Goal: Task Accomplishment & Management: Use online tool/utility

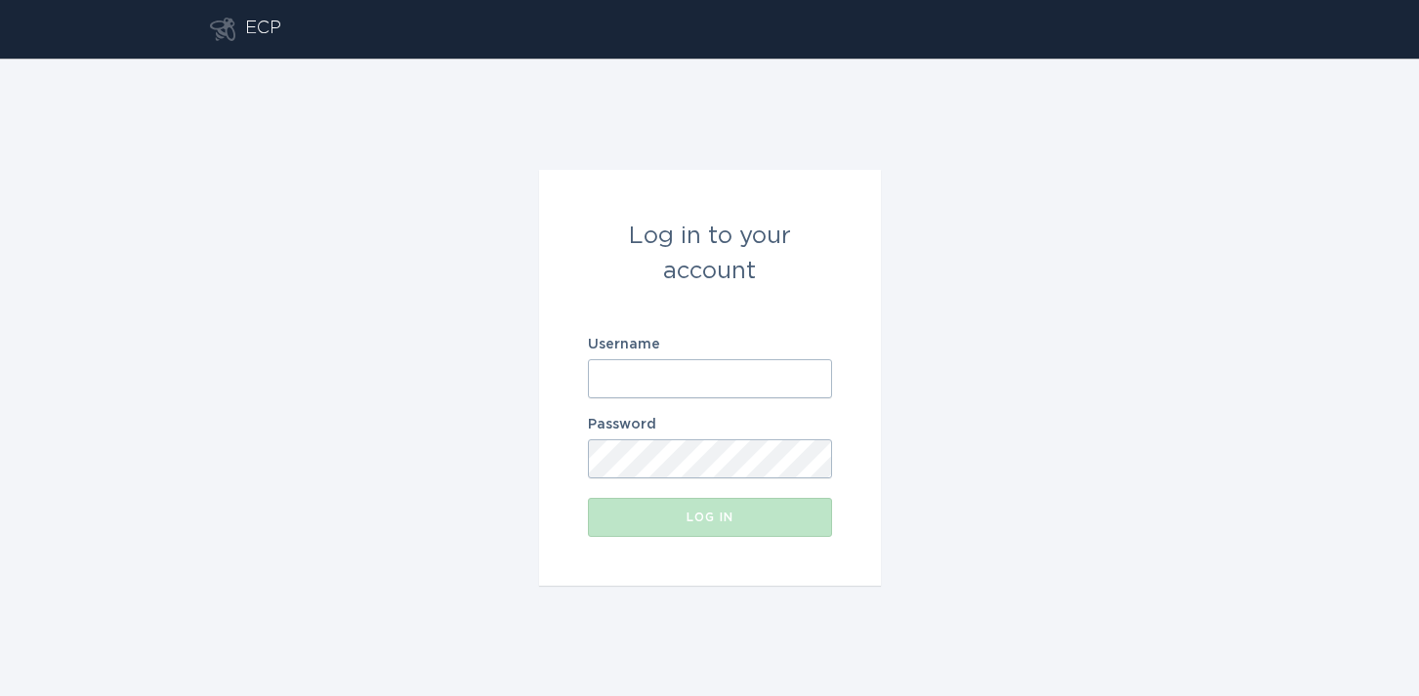
click at [683, 366] on input "Username" at bounding box center [710, 378] width 244 height 39
paste input "[EMAIL_ADDRESS][DOMAIN_NAME]"
click at [1052, 305] on div "Log in to your account Username [EMAIL_ADDRESS][DOMAIN_NAME] Password Log in" at bounding box center [709, 378] width 1419 height 638
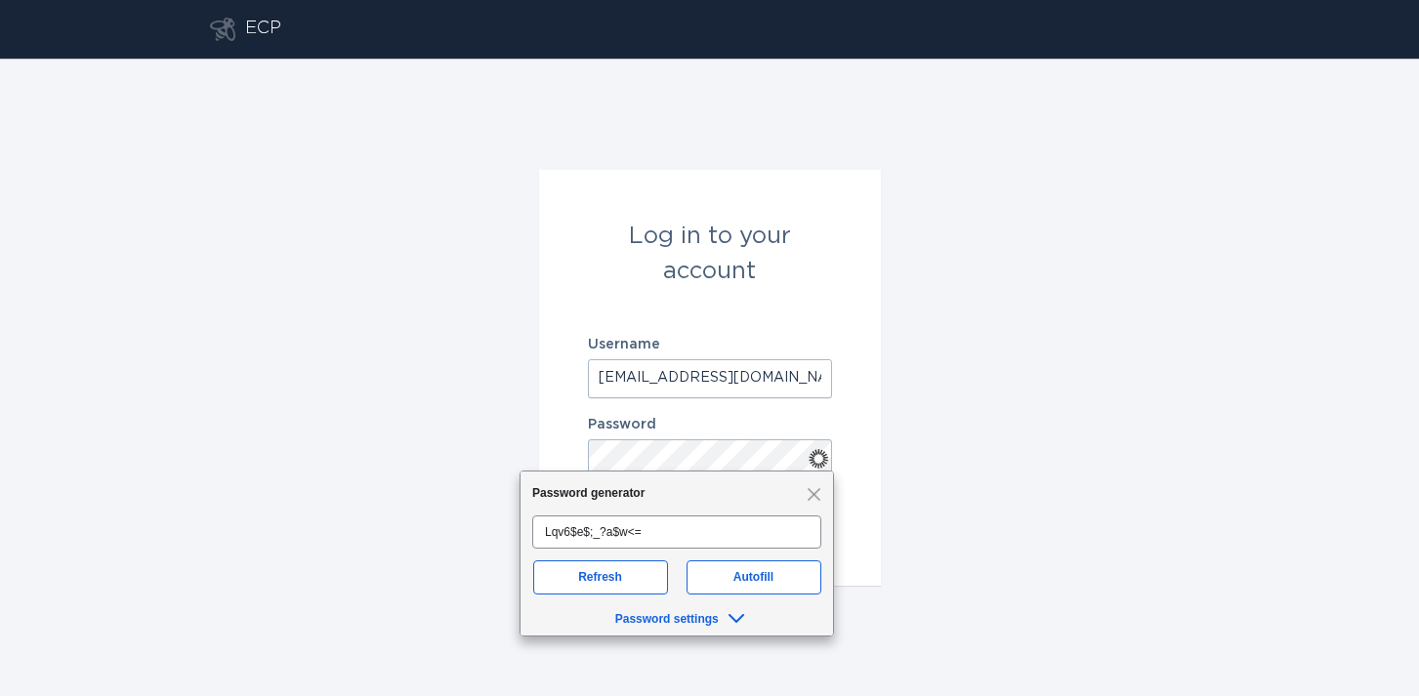
click at [1147, 311] on div "Log in to your account Username [EMAIL_ADDRESS][DOMAIN_NAME] Password Log in" at bounding box center [709, 378] width 1419 height 638
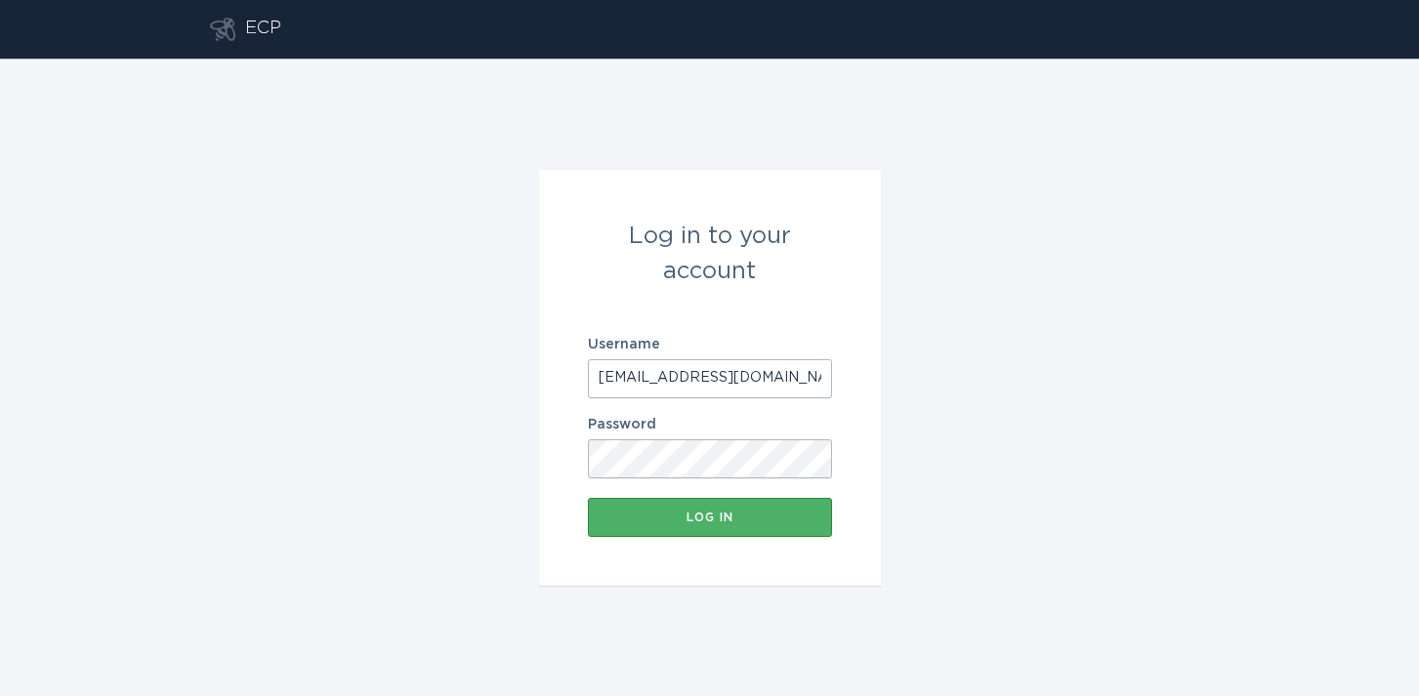
click at [703, 517] on div "Log in" at bounding box center [710, 518] width 225 height 12
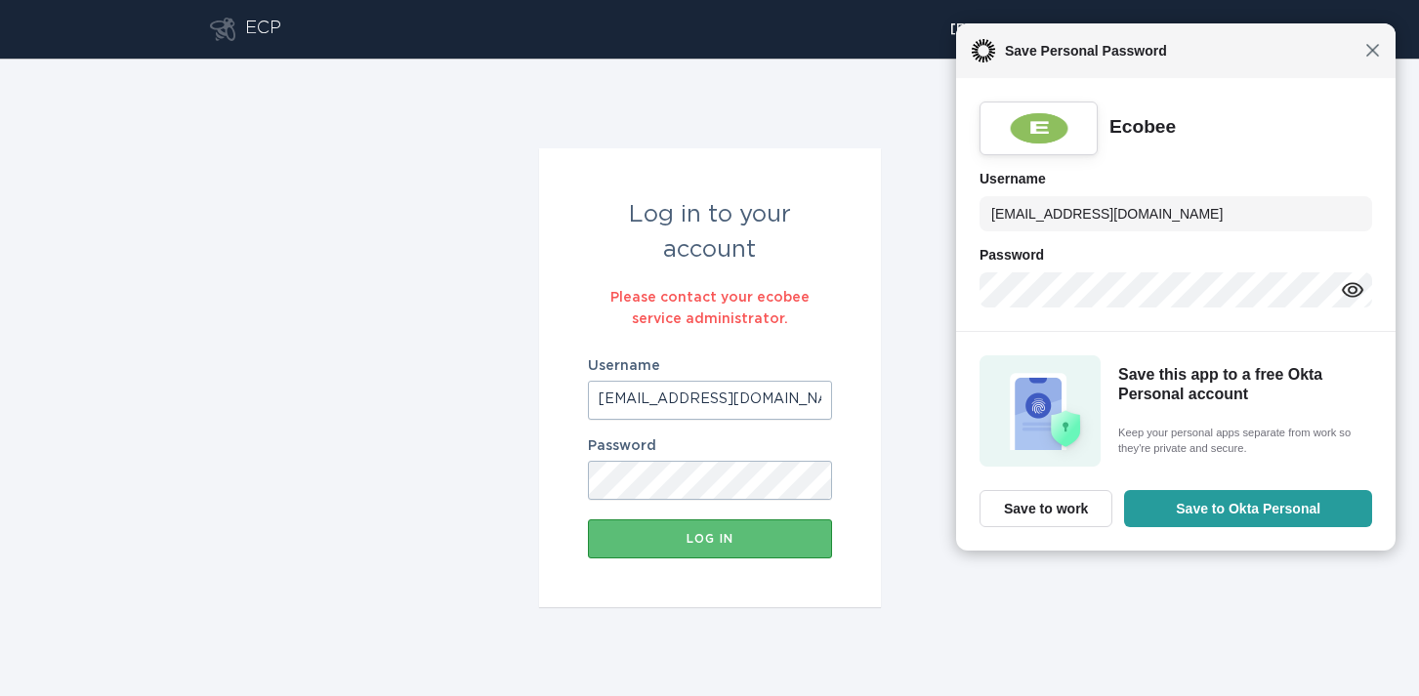
click at [1368, 56] on span "Close" at bounding box center [1372, 50] width 15 height 15
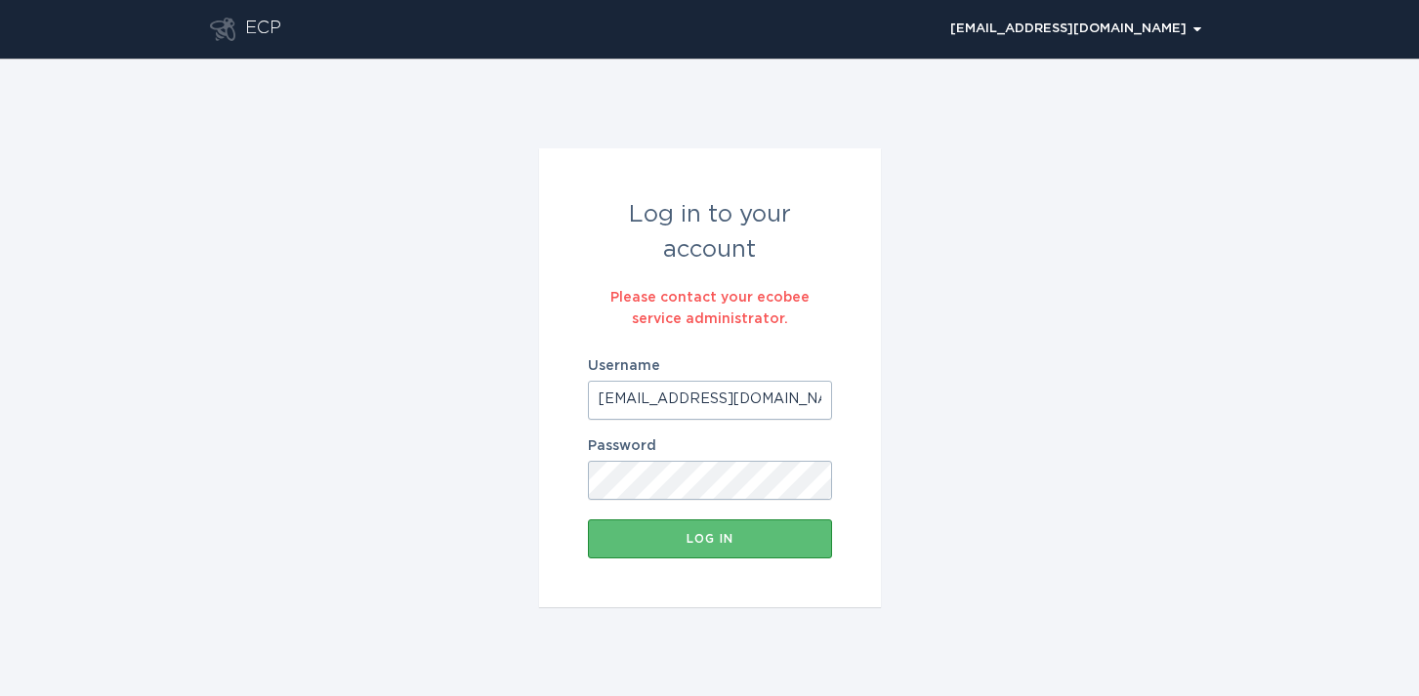
click at [676, 407] on input "[EMAIL_ADDRESS][DOMAIN_NAME]" at bounding box center [710, 400] width 244 height 39
type input "[EMAIL_ADDRESS][DOMAIN_NAME]"
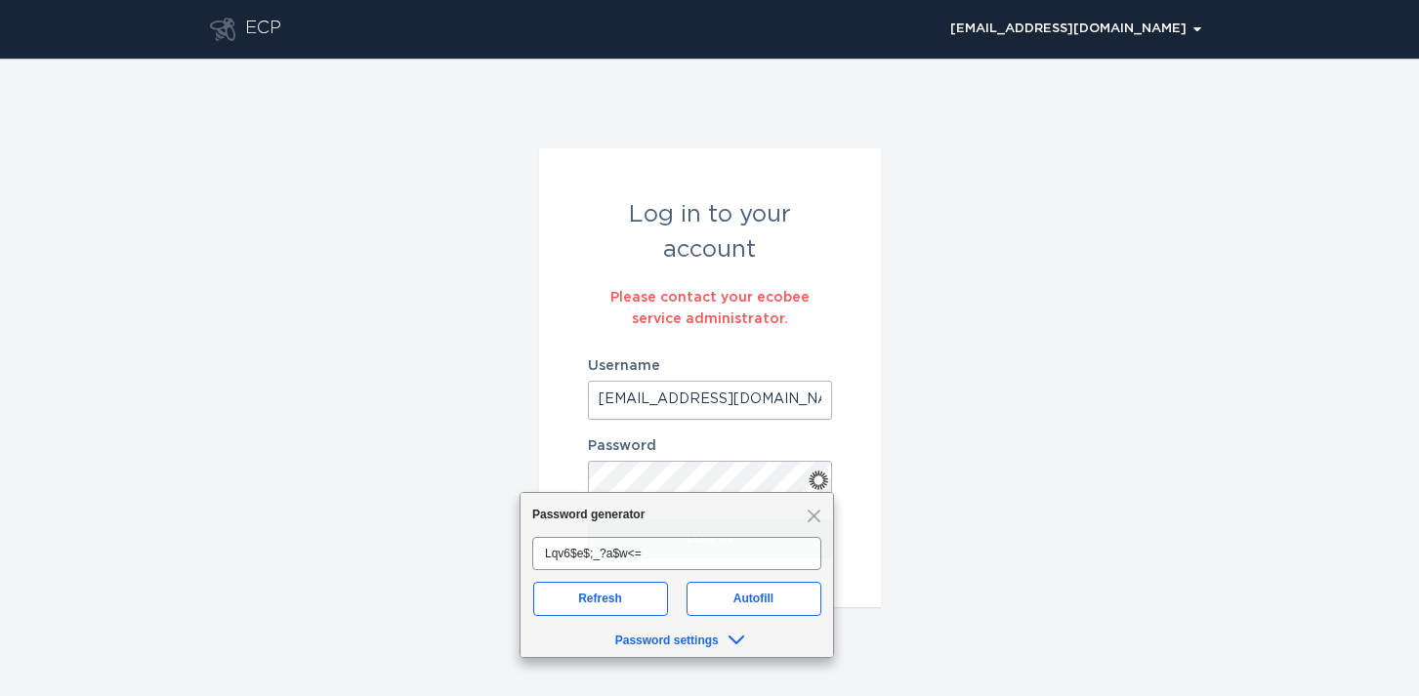
click at [1035, 313] on div "Log in to your account Please contact your ecobee service administrator. Userna…" at bounding box center [709, 378] width 1419 height 638
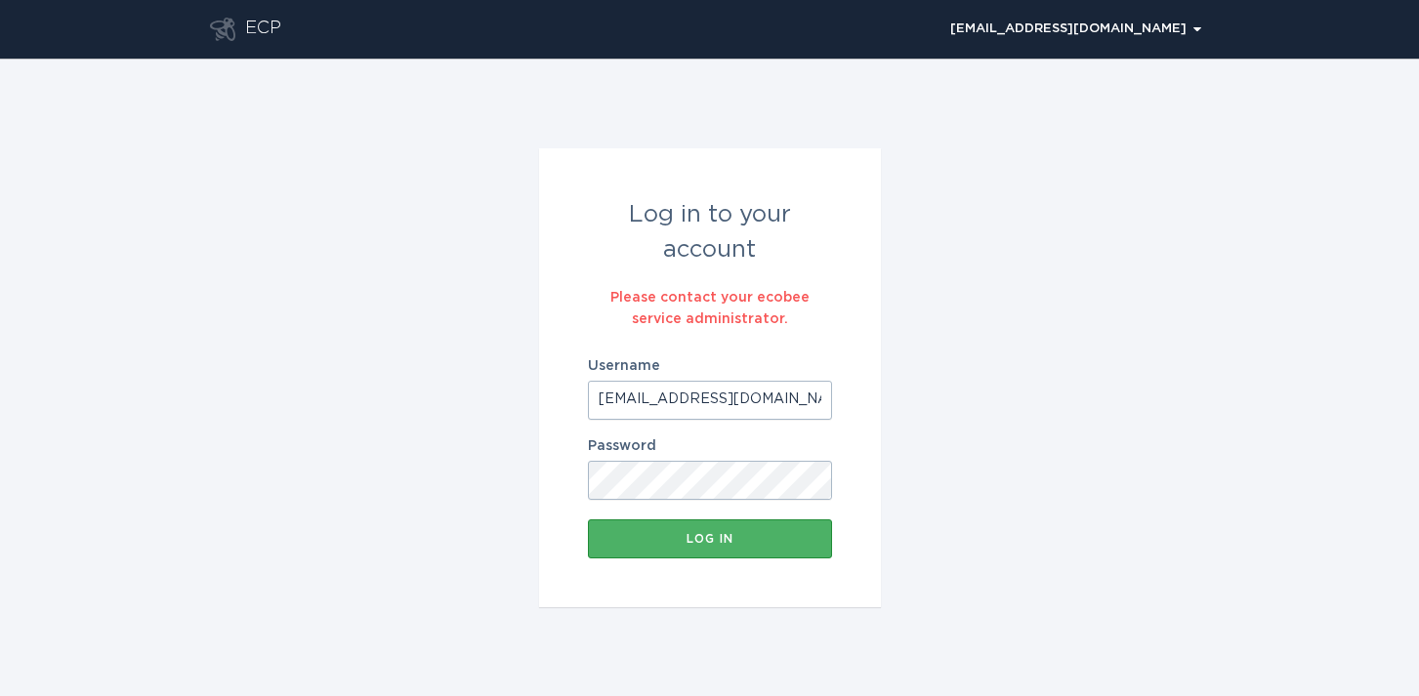
click at [719, 522] on button "Log in" at bounding box center [710, 538] width 244 height 39
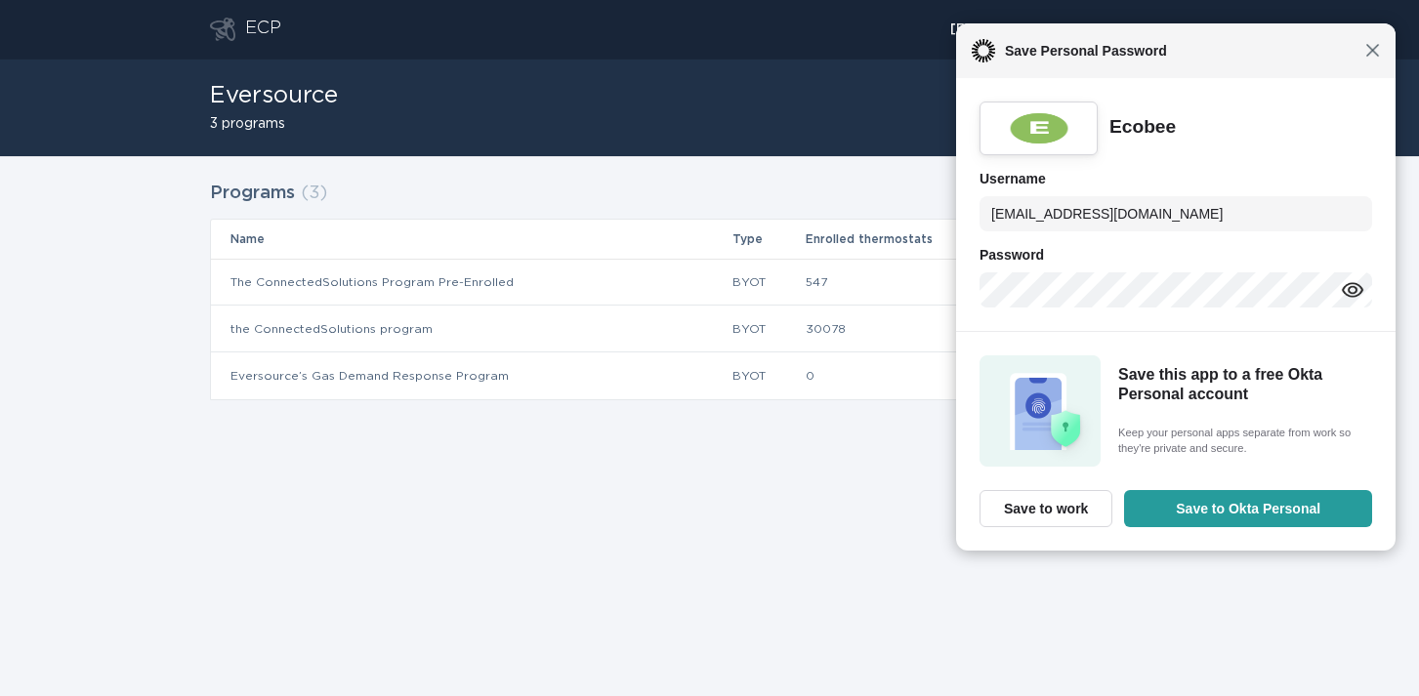
click at [1378, 50] on span "Close" at bounding box center [1372, 50] width 15 height 15
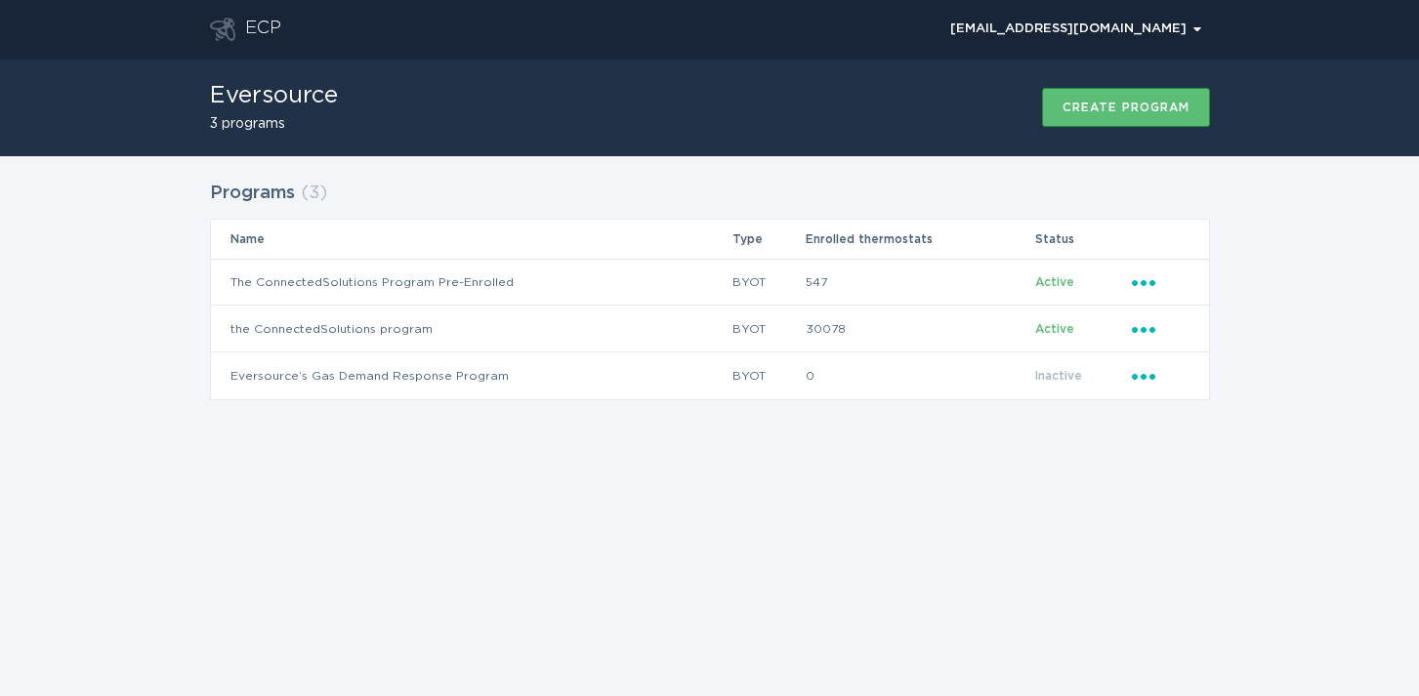
click at [1273, 423] on div "Programs ( 3 ) Name Type Enrolled thermostats Status The ConnectedSolutions Pro…" at bounding box center [709, 302] width 1419 height 293
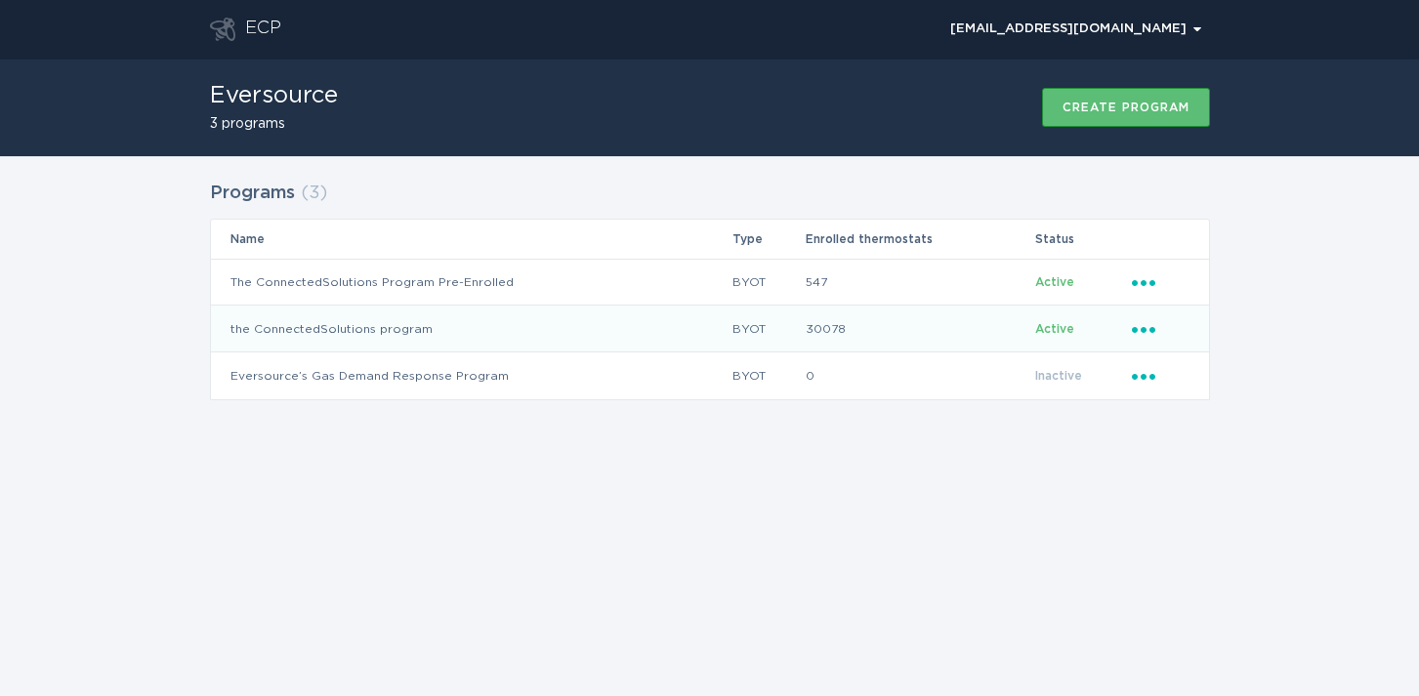
click at [1152, 325] on icon "Ellipsis" at bounding box center [1145, 326] width 27 height 17
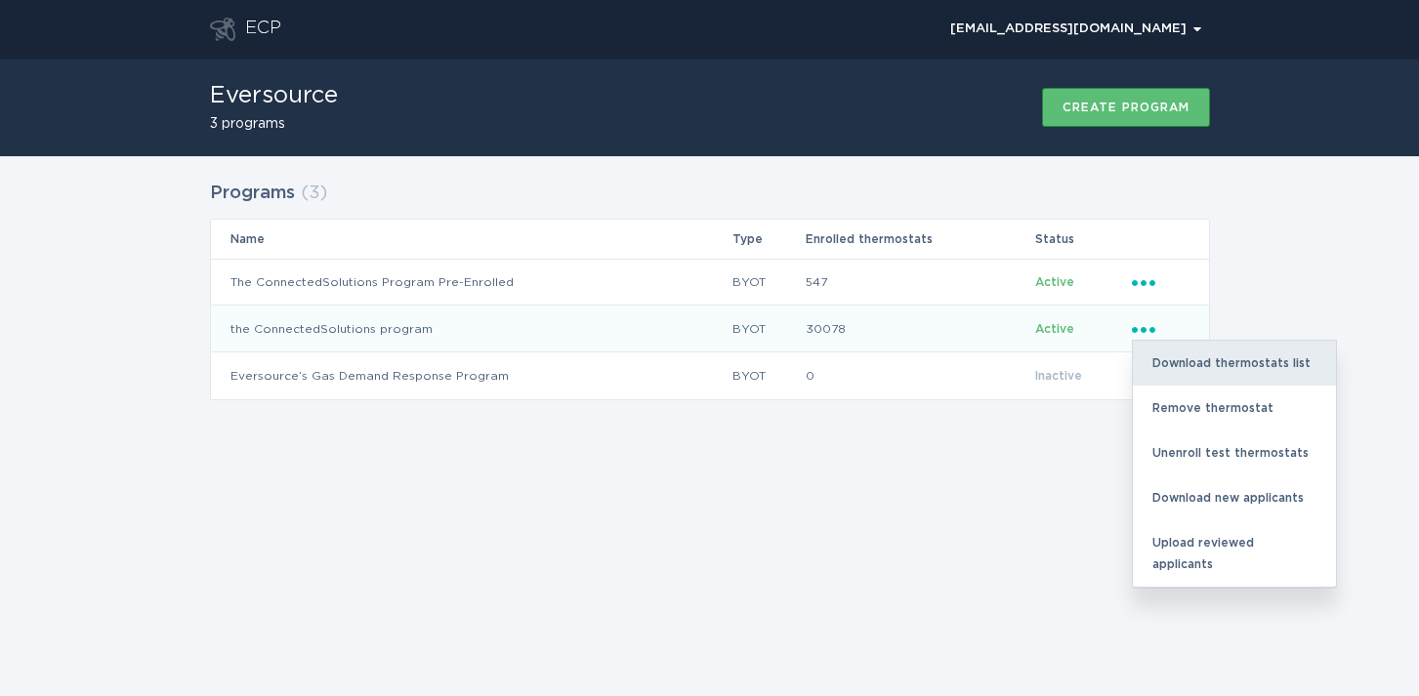
click at [1202, 364] on div "Download thermostats list" at bounding box center [1234, 363] width 203 height 45
